Goal: Navigation & Orientation: Find specific page/section

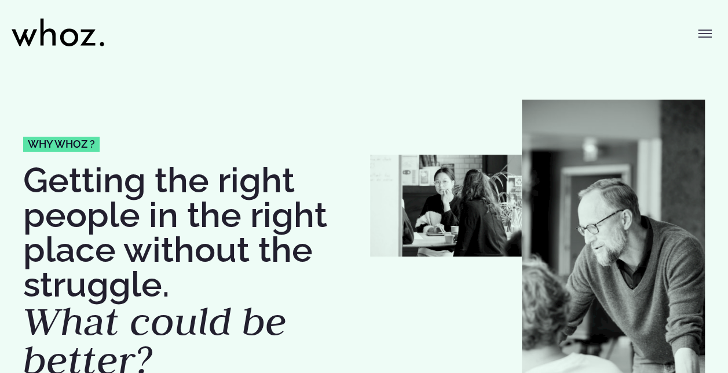
click at [705, 34] on icon "Toggle menu" at bounding box center [704, 34] width 13 height 0
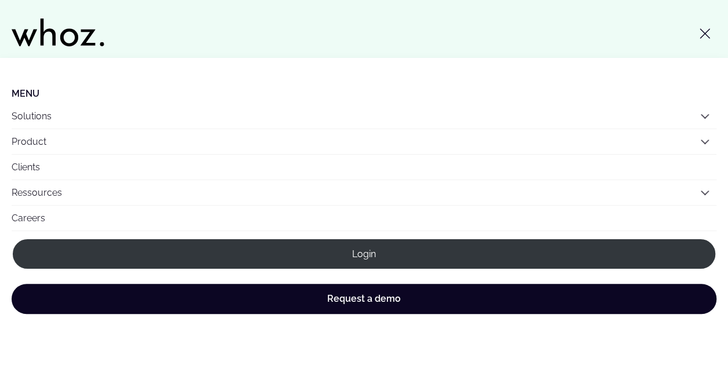
click at [64, 116] on button "Solutions" at bounding box center [364, 116] width 704 height 25
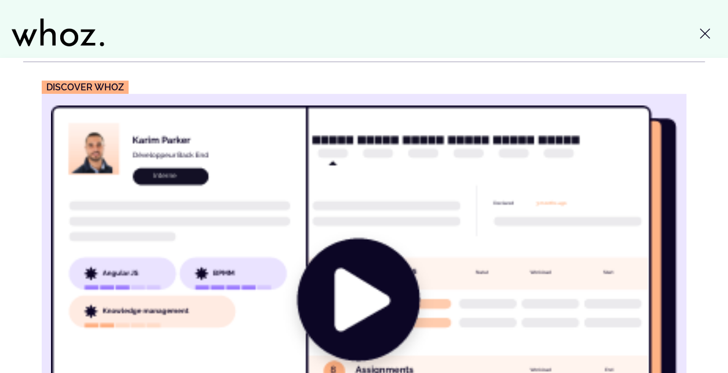
scroll to position [392, 0]
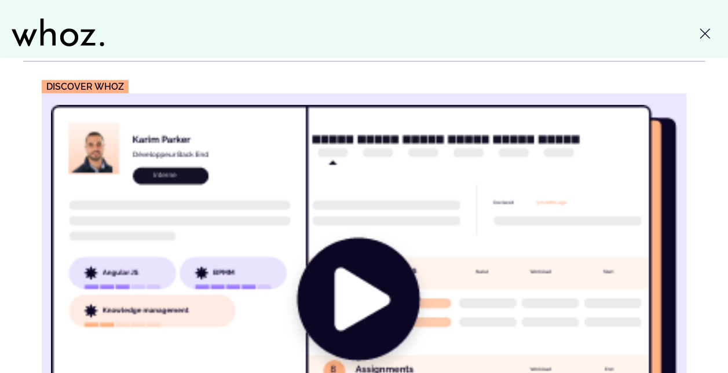
click at [352, 276] on img "Main" at bounding box center [364, 300] width 626 height 391
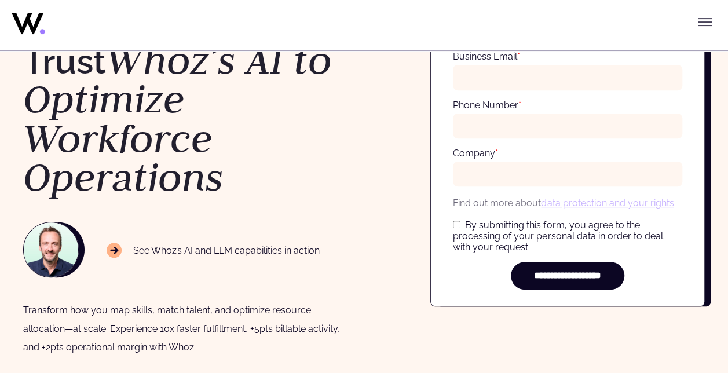
scroll to position [199, 0]
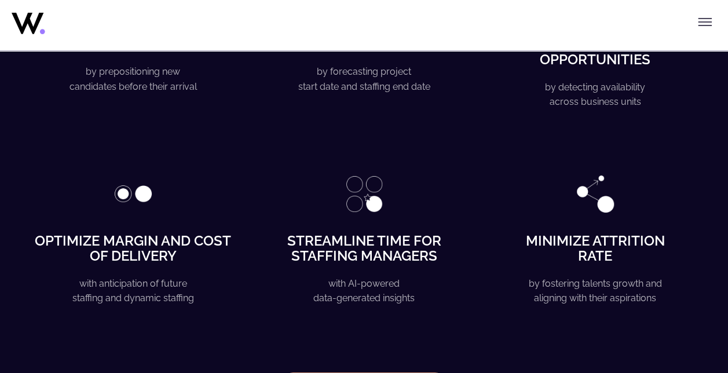
scroll to position [2021, 0]
